Goal: Information Seeking & Learning: Learn about a topic

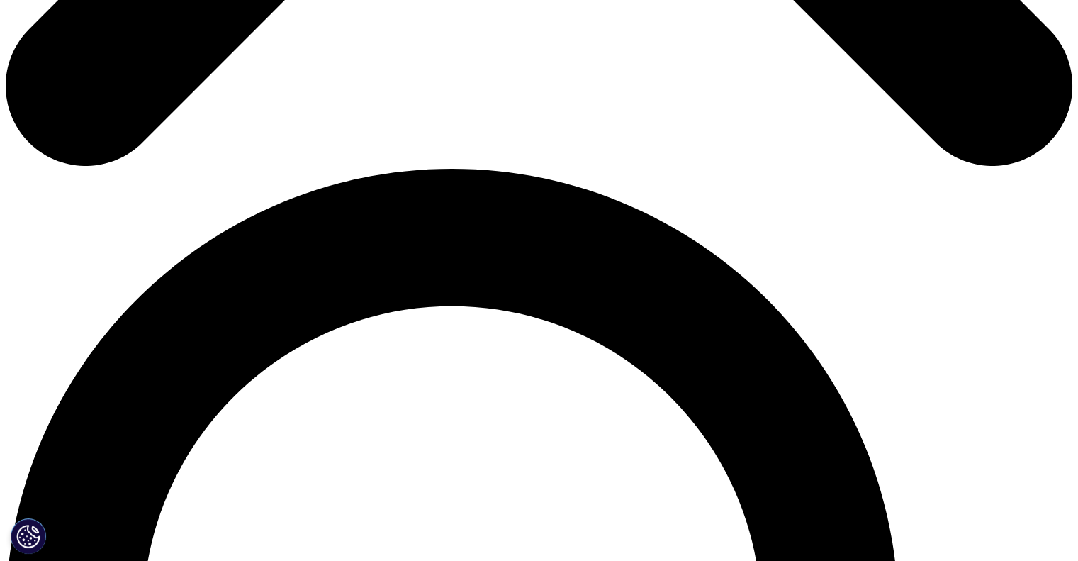
scroll to position [992, 0]
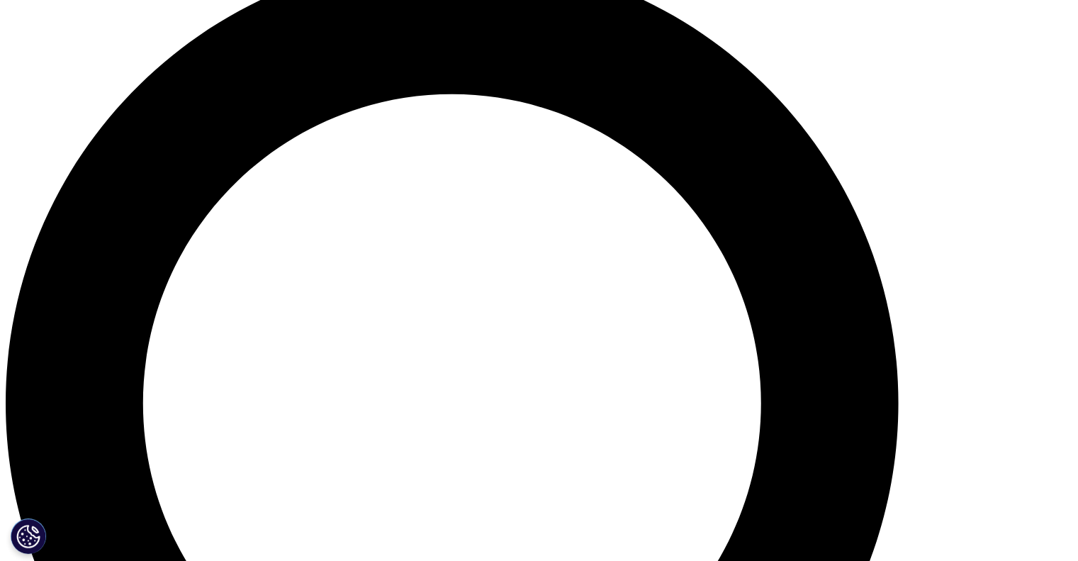
scroll to position [1134, 0]
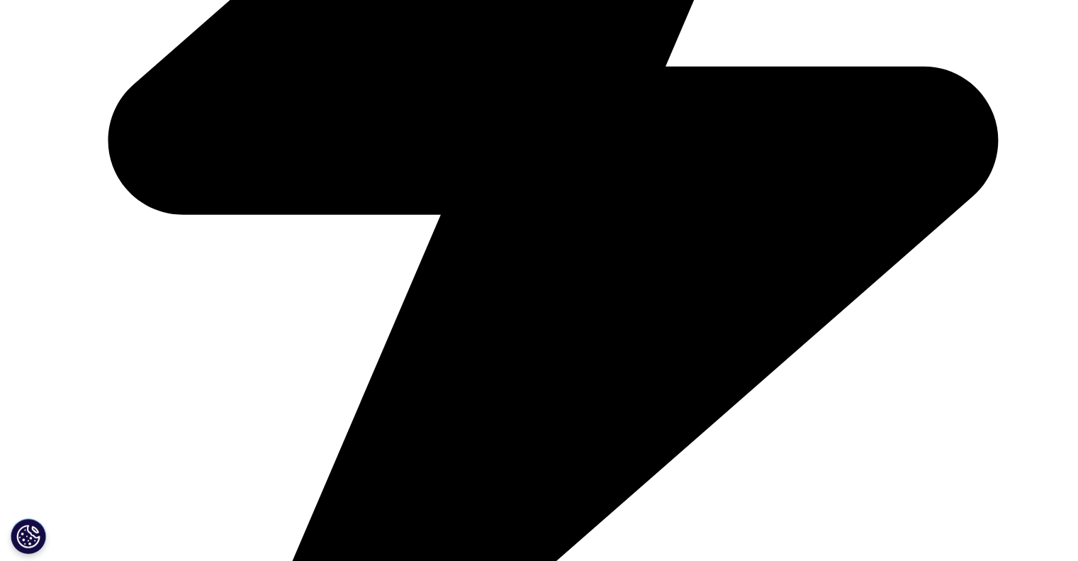
scroll to position [4039, 0]
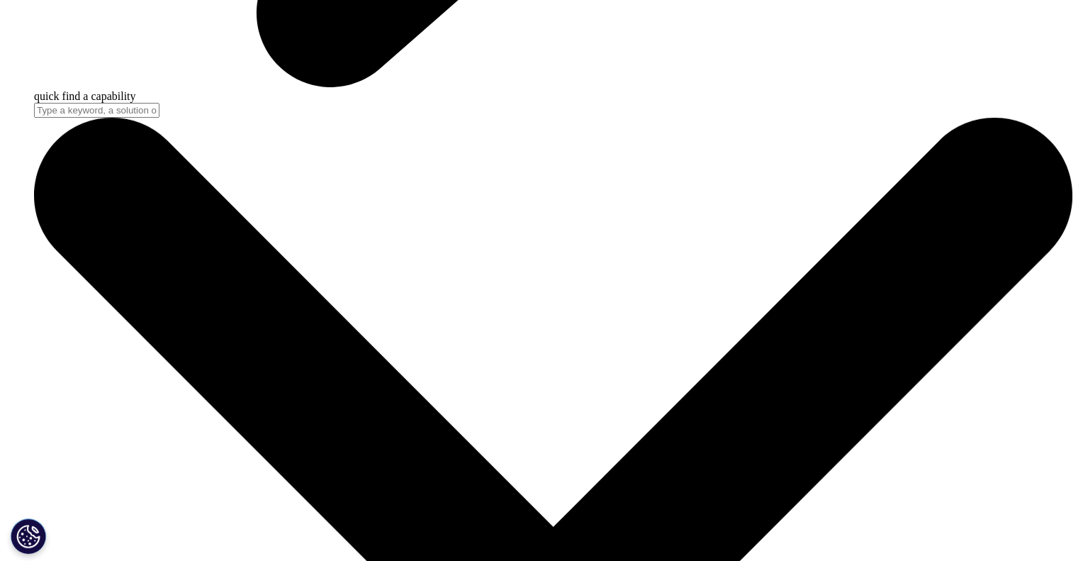
scroll to position [4606, 0]
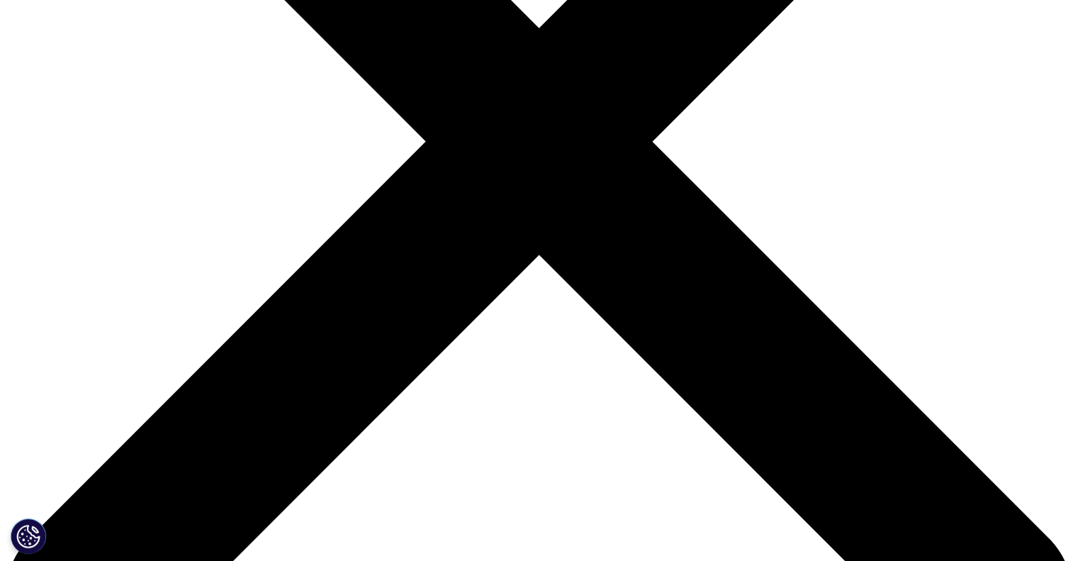
scroll to position [354, 0]
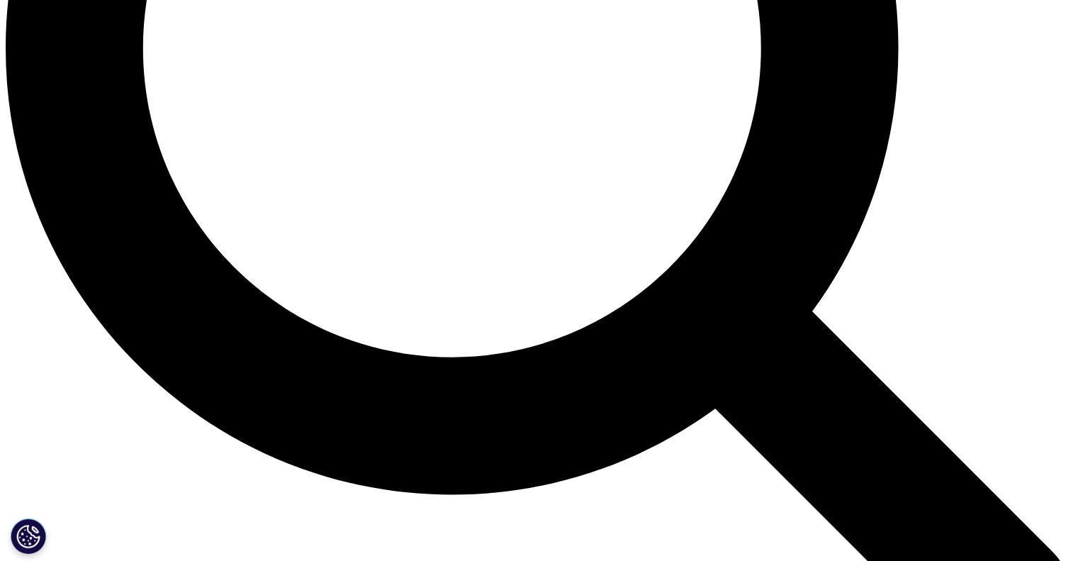
scroll to position [417, 836]
